Goal: Task Accomplishment & Management: Use online tool/utility

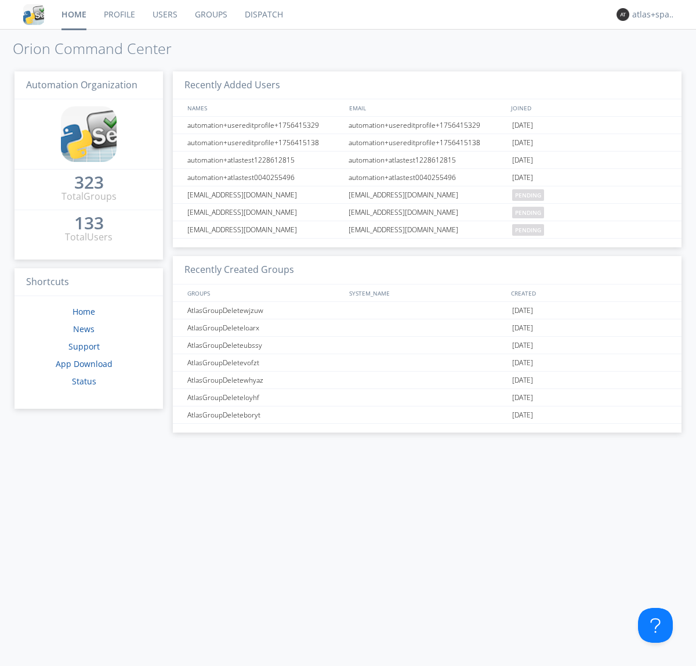
click at [263, 15] on link "Dispatch" at bounding box center [264, 14] width 56 height 29
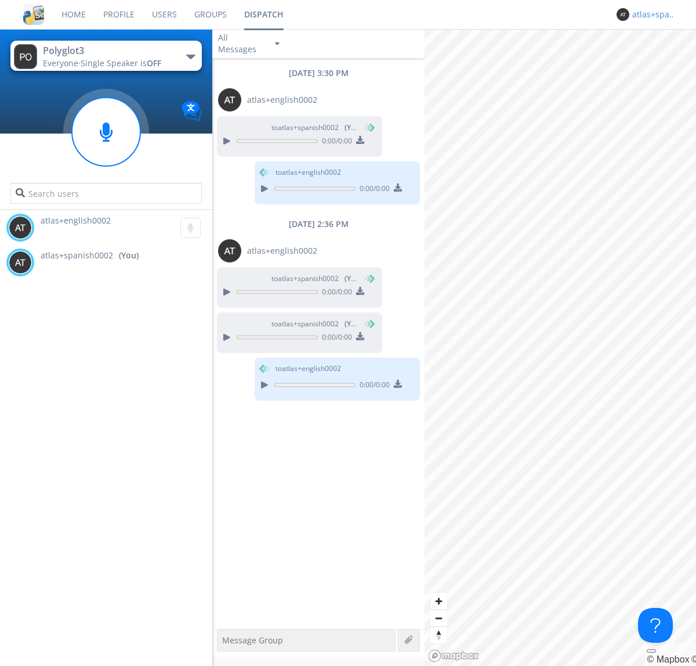
click at [651, 15] on div "atlas+spanish0002" at bounding box center [655, 15] width 44 height 12
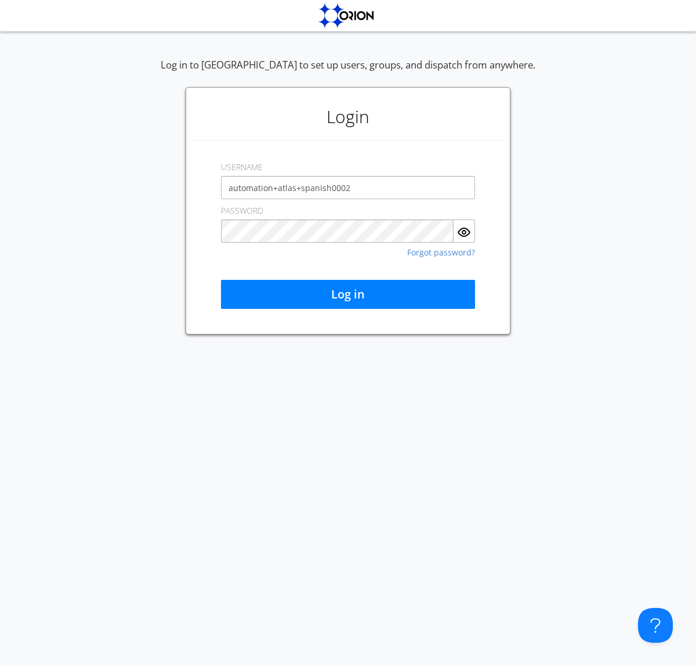
type input "automation+atlas+spanish0002"
click at [348, 294] on button "Log in" at bounding box center [348, 294] width 254 height 29
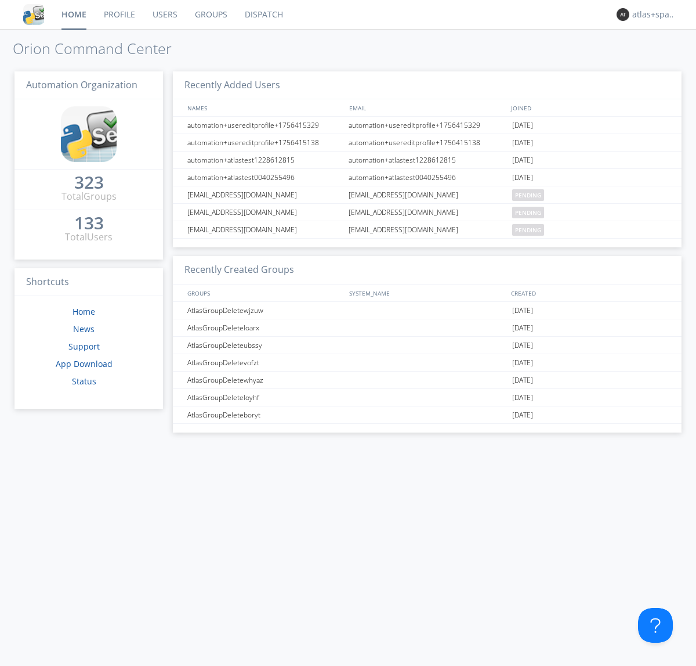
click at [263, 15] on link "Dispatch" at bounding box center [264, 14] width 56 height 29
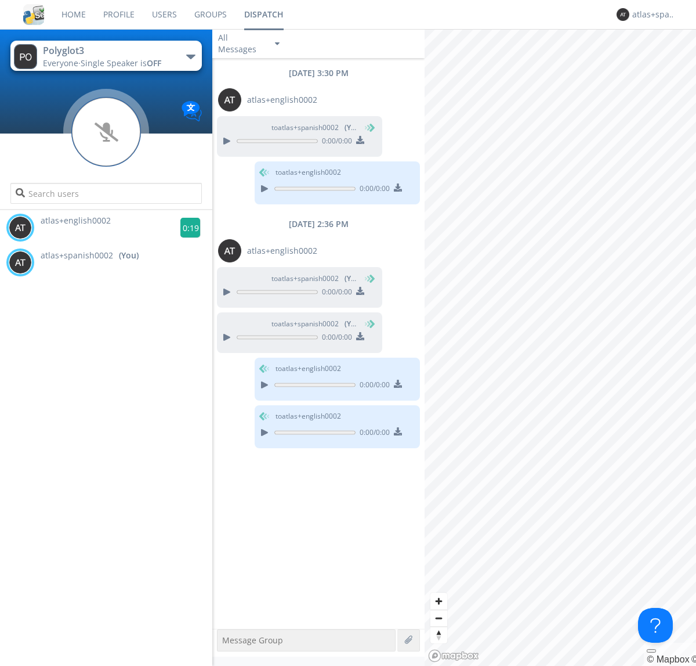
click at [186, 227] on g at bounding box center [190, 228] width 20 height 20
